Goal: Task Accomplishment & Management: Use online tool/utility

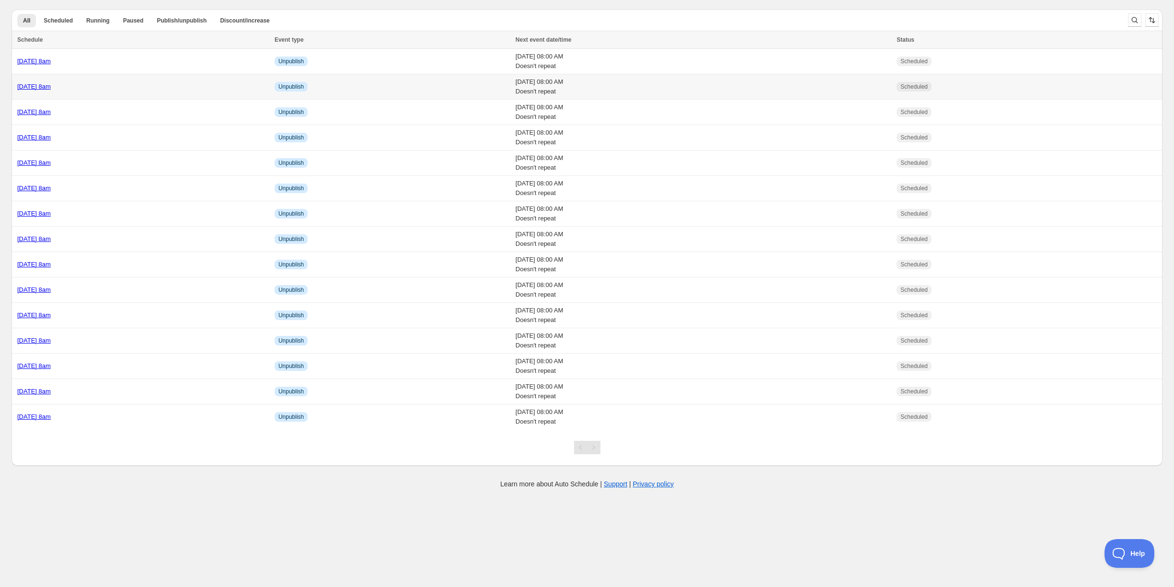
click at [89, 90] on div "[DATE] 8am" at bounding box center [143, 87] width 252 height 10
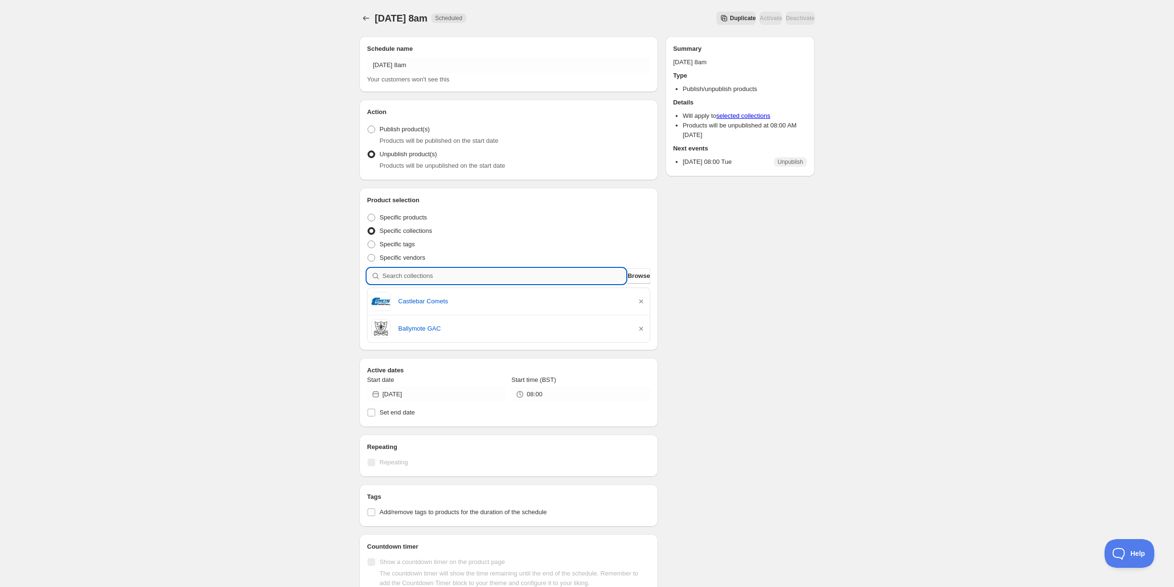
click at [396, 279] on input "search" at bounding box center [505, 275] width 244 height 15
type input "c"
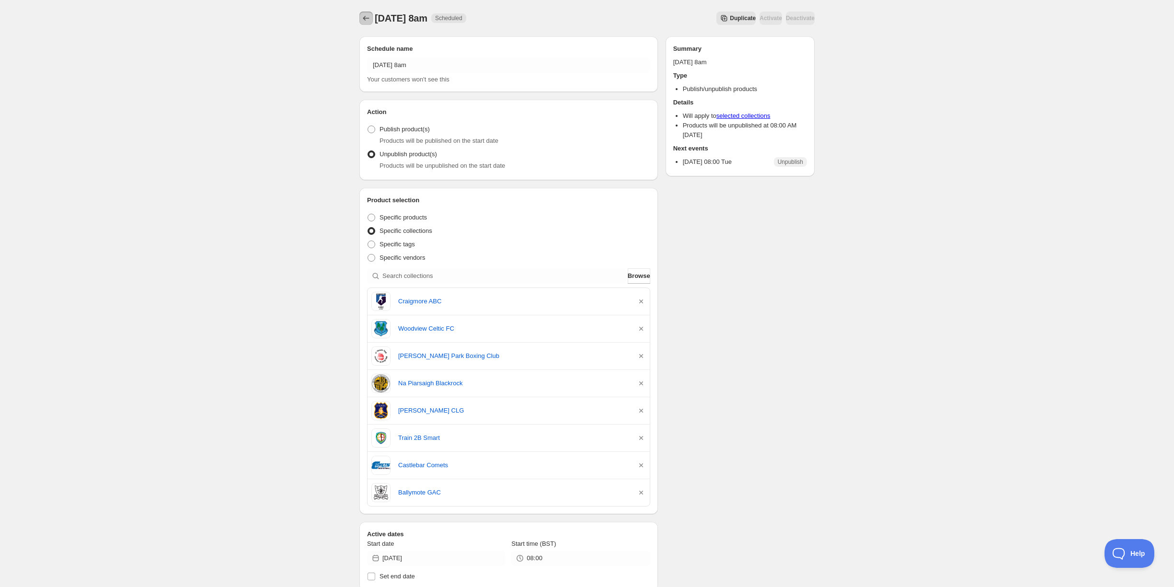
click at [363, 23] on icon "Schedules" at bounding box center [366, 18] width 10 height 10
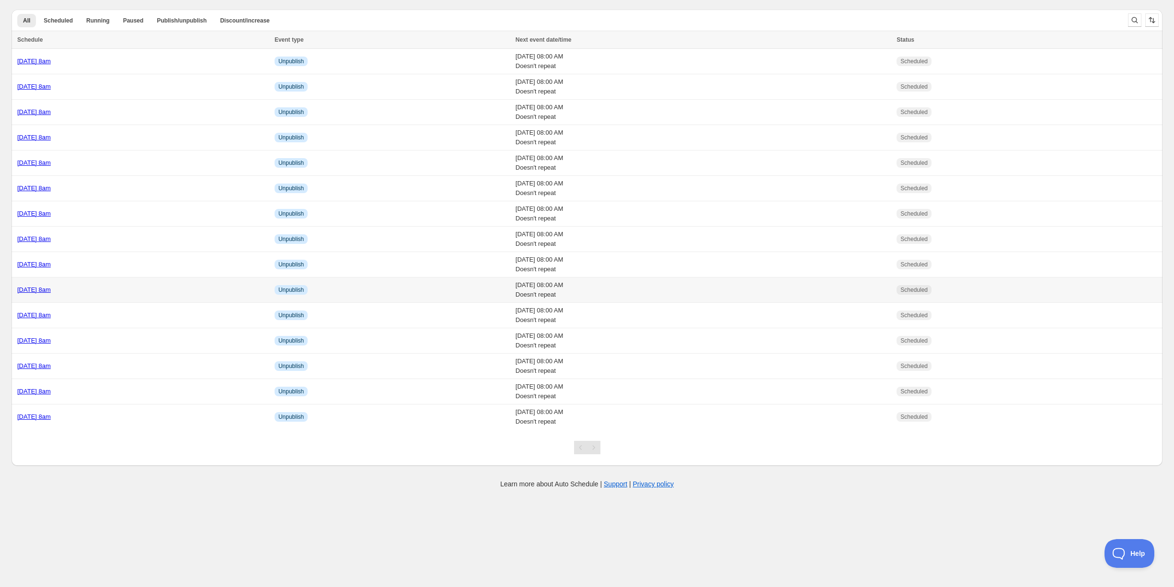
click at [124, 290] on div "Friday 17th October @ 8am" at bounding box center [143, 290] width 252 height 10
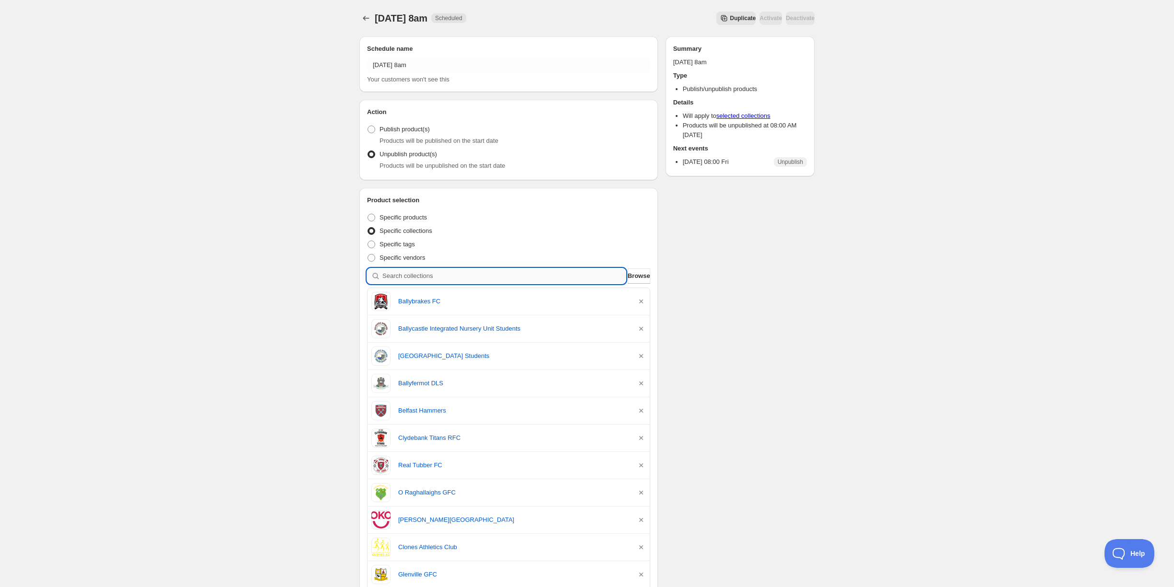
click at [430, 273] on input "search" at bounding box center [505, 275] width 244 height 15
type input "k"
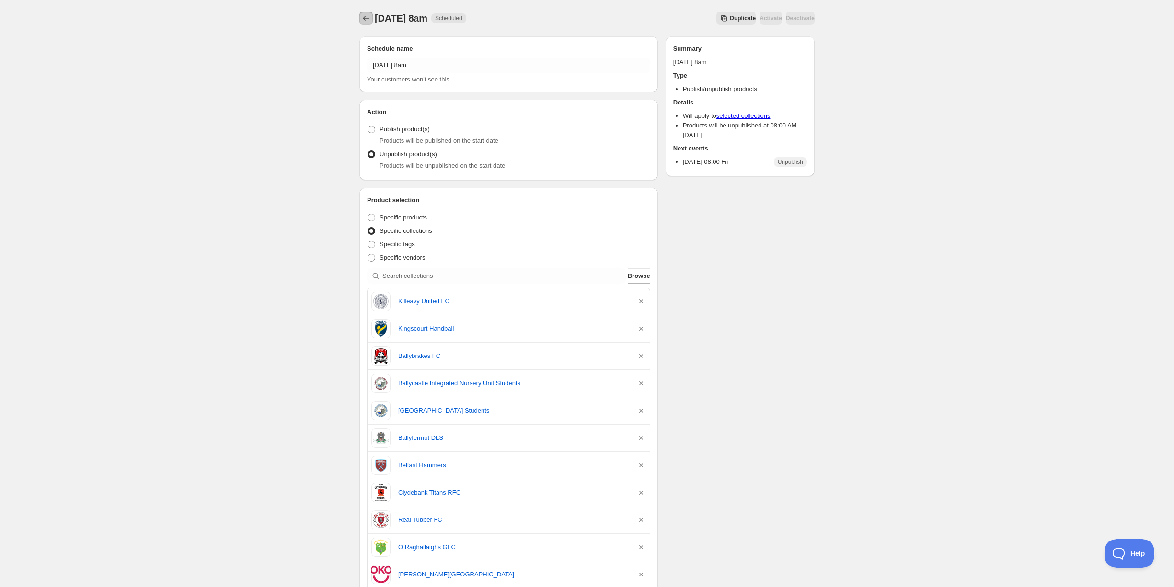
click at [367, 19] on icon "Schedules" at bounding box center [366, 18] width 10 height 10
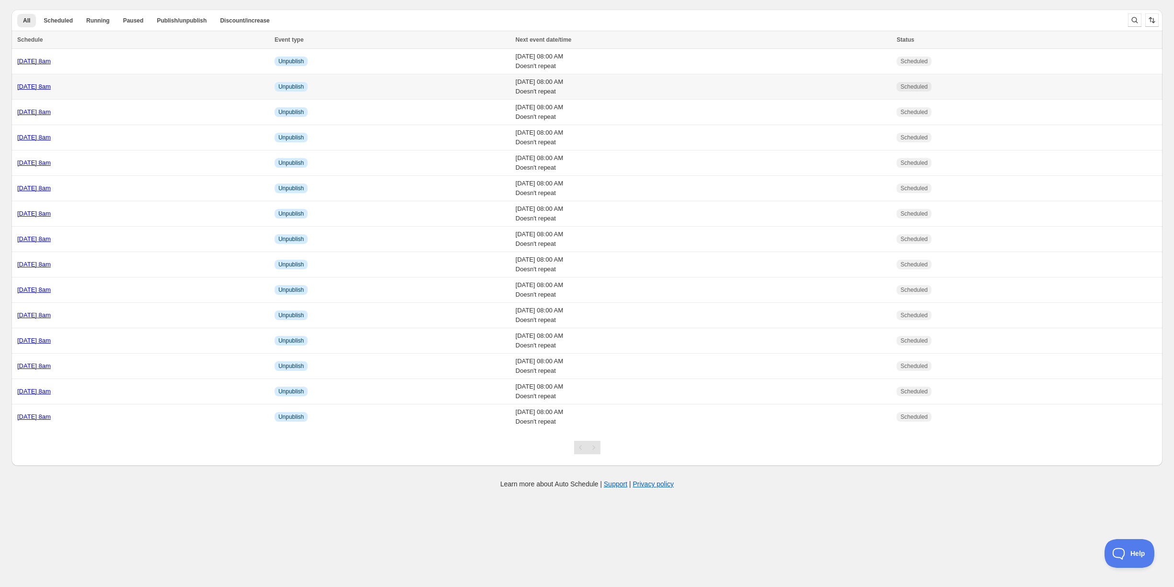
click at [136, 84] on div "[DATE] 8am" at bounding box center [143, 87] width 252 height 10
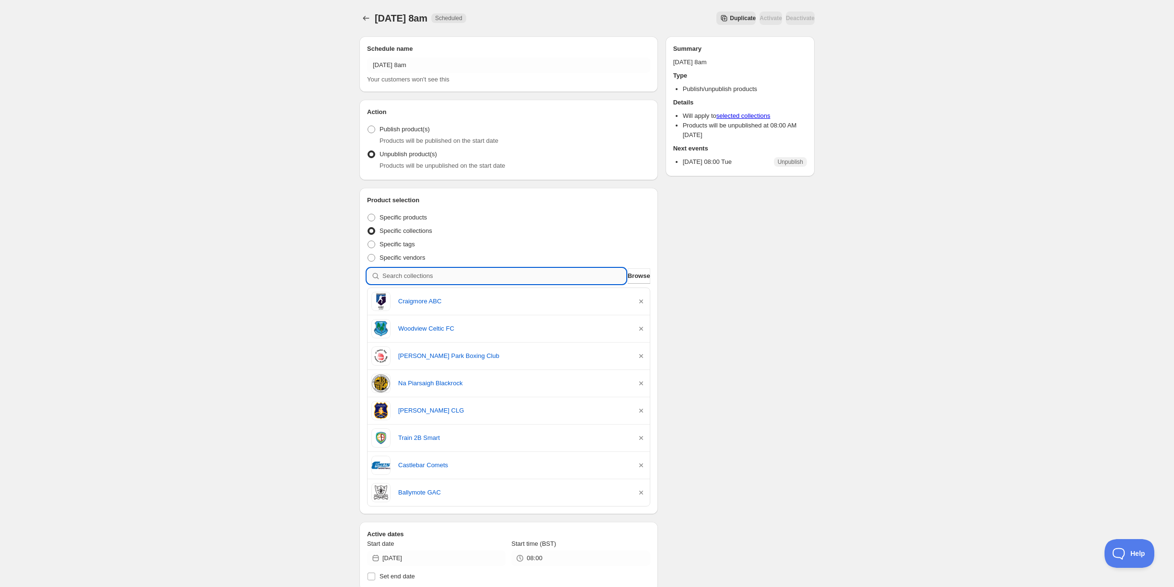
click at [407, 276] on input "search" at bounding box center [505, 275] width 244 height 15
click at [307, 284] on div "Tuesday 28th October @ 8am. This page is ready Tuesday 28th October @ 8am Sched…" at bounding box center [587, 463] width 1174 height 927
click at [371, 16] on button "Schedules" at bounding box center [366, 18] width 13 height 13
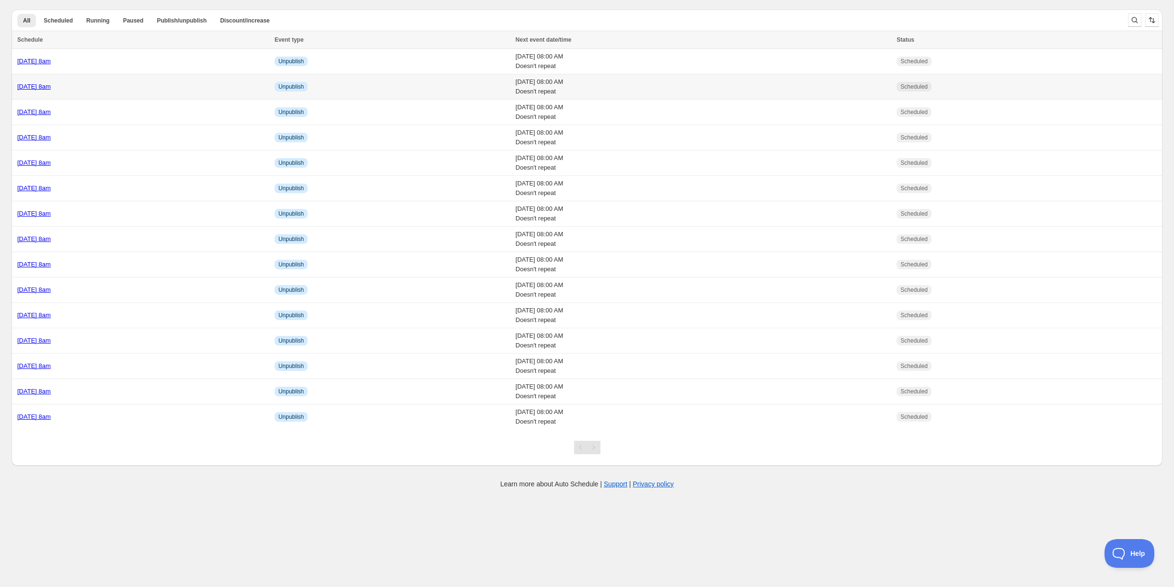
click at [128, 84] on div "[DATE] 8am" at bounding box center [143, 87] width 252 height 10
